Goal: Check status: Check status

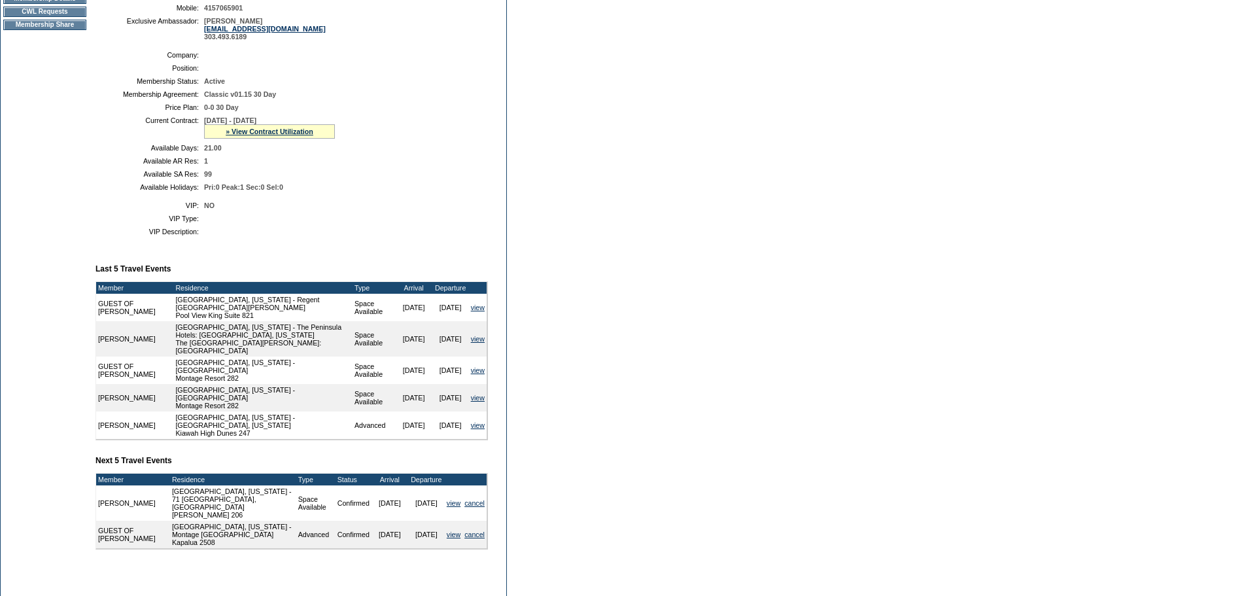
scroll to position [250, 0]
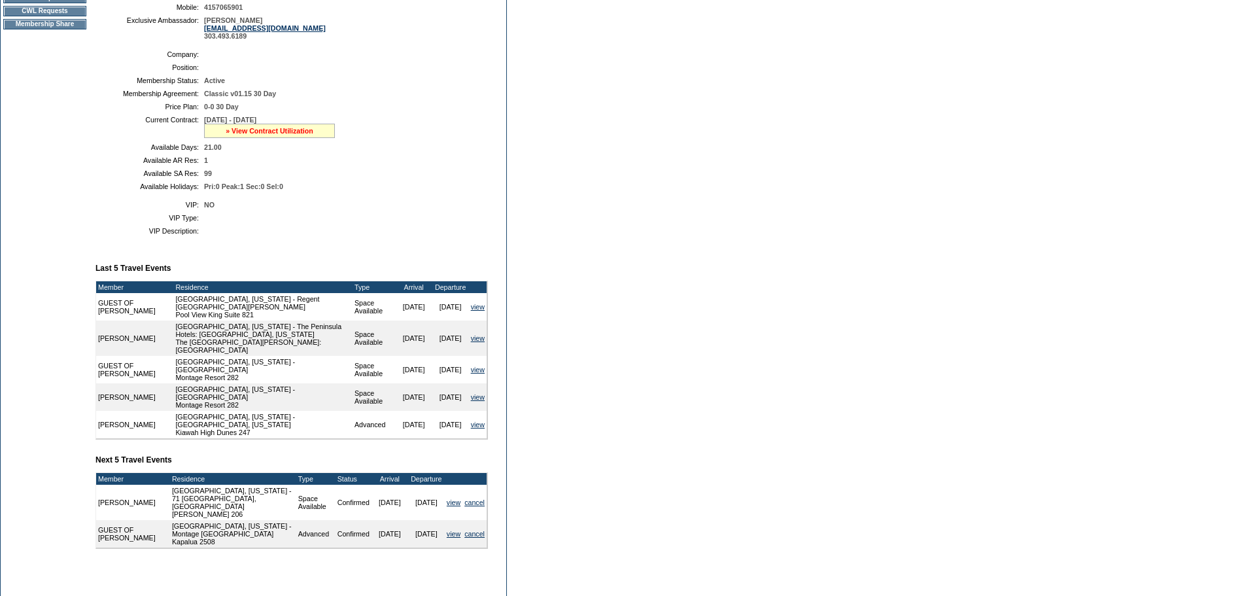
click at [310, 135] on link "» View Contract Utilization" at bounding box center [270, 131] width 88 height 8
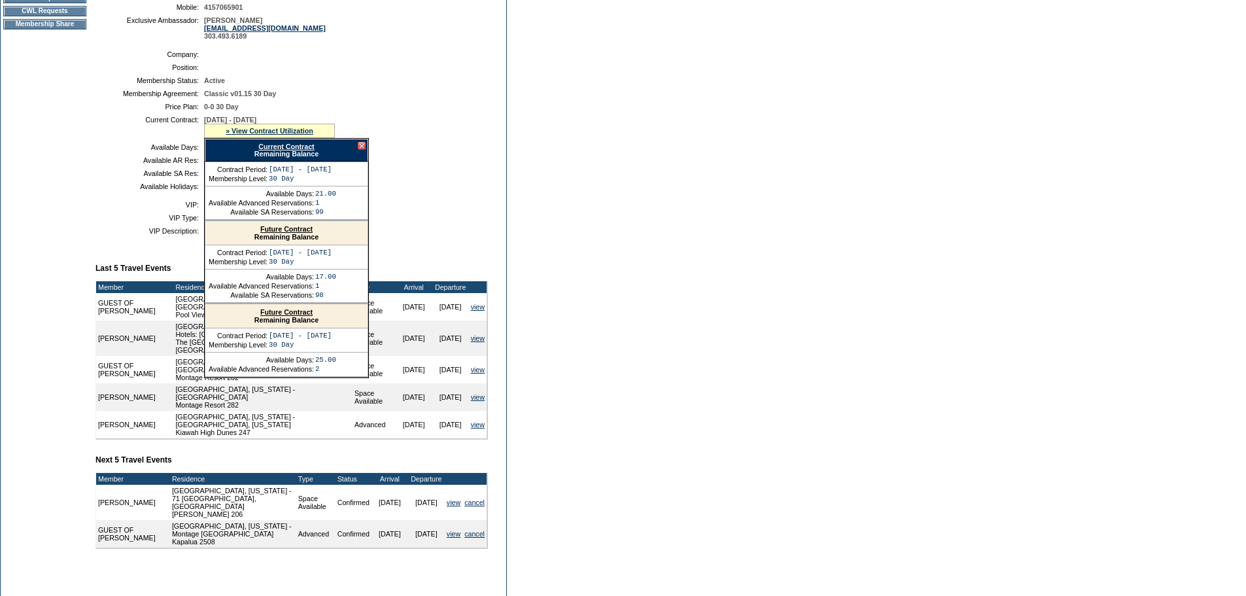
click at [289, 233] on link "Future Contract" at bounding box center [286, 229] width 52 height 8
click at [364, 150] on div at bounding box center [362, 146] width 8 height 8
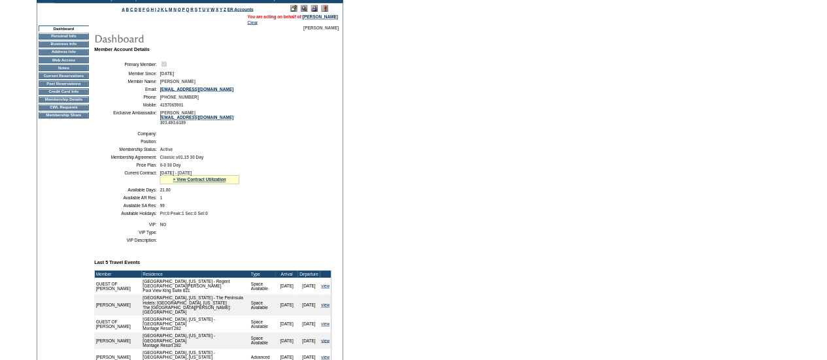
scroll to position [54, 0]
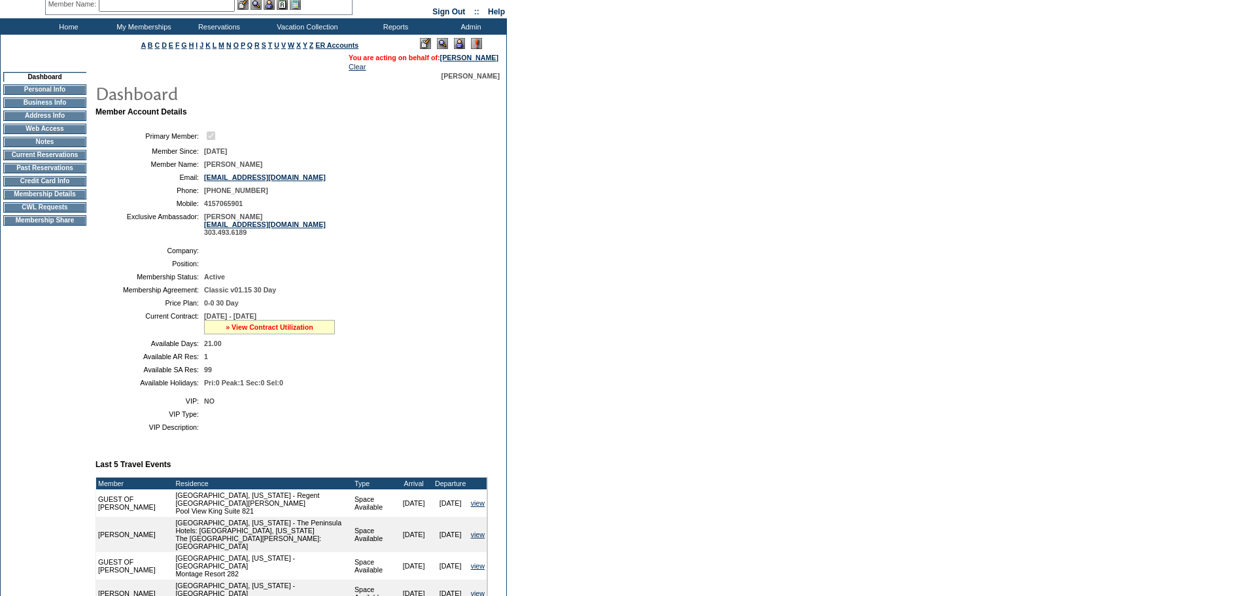
click at [245, 331] on link "» View Contract Utilization" at bounding box center [270, 327] width 88 height 8
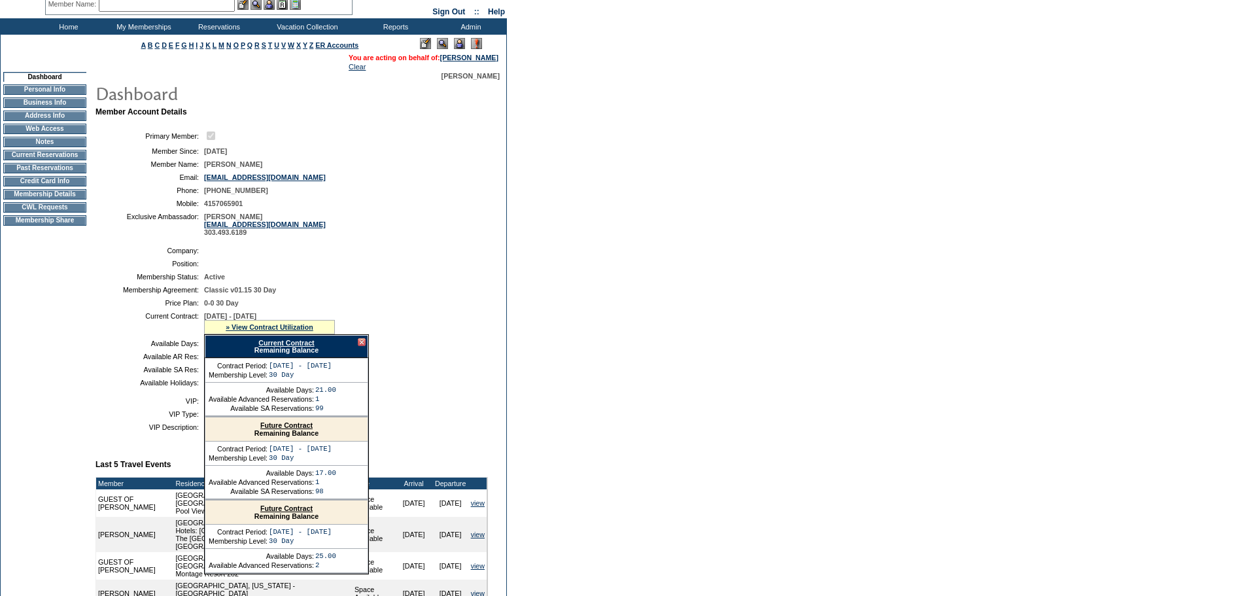
click at [362, 326] on td "[DATE] - [DATE] » View Contract Utilization Current Contract Remaining Balance …" at bounding box center [343, 323] width 279 height 22
click at [361, 346] on div at bounding box center [362, 342] width 8 height 8
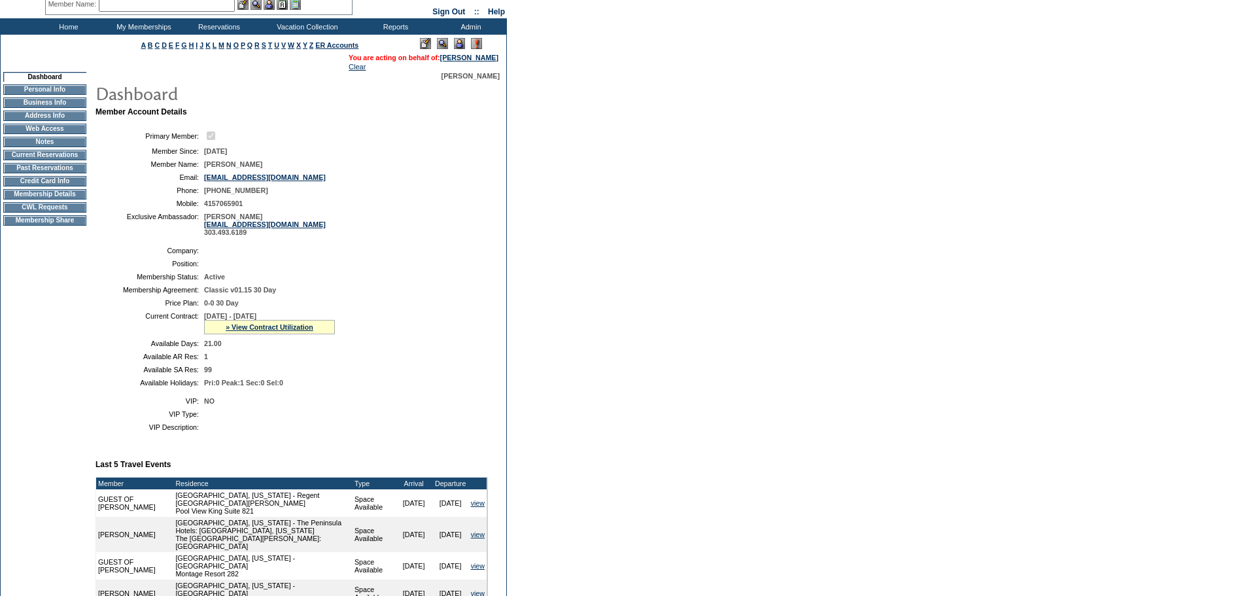
drag, startPoint x: 264, startPoint y: 330, endPoint x: 292, endPoint y: 330, distance: 28.1
click at [256, 320] on span "[DATE] - [DATE]" at bounding box center [230, 316] width 52 height 8
click at [306, 328] on td "[DATE] - [DATE] » View Contract Utilization Current Contract Remaining Balance …" at bounding box center [343, 323] width 279 height 22
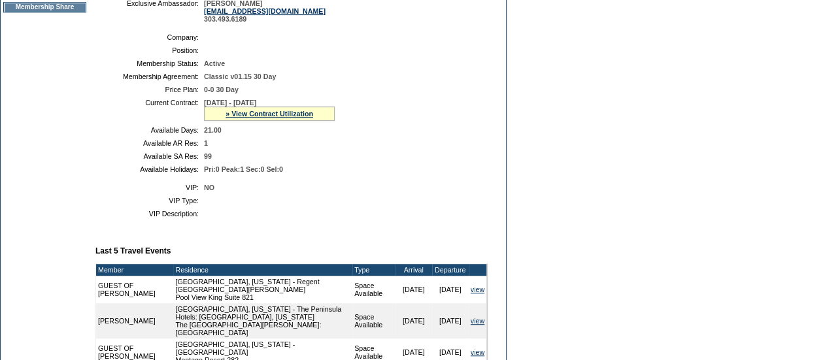
scroll to position [0, 0]
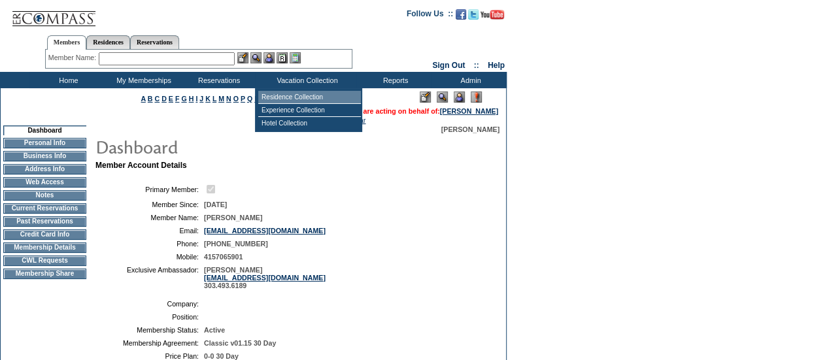
click at [303, 93] on td "Residence Collection" at bounding box center [309, 97] width 103 height 13
